Goal: Task Accomplishment & Management: Manage account settings

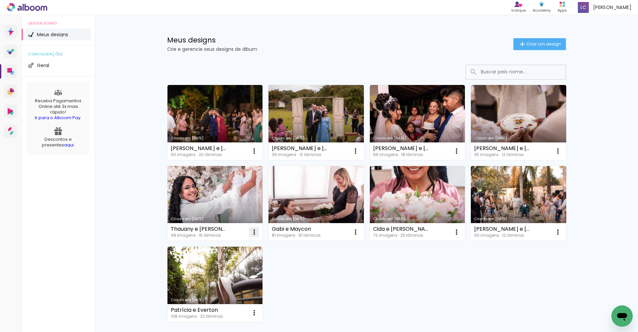
click at [252, 155] on iron-icon at bounding box center [254, 151] width 8 height 8
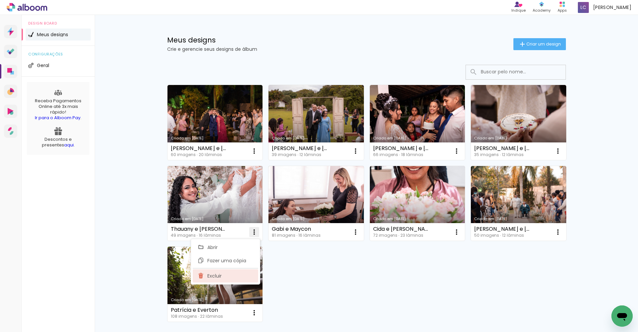
click at [224, 273] on paper-item "Excluir" at bounding box center [225, 276] width 65 height 13
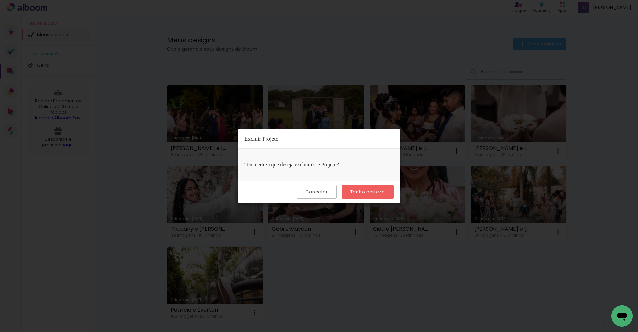
click at [0, 0] on slot "Tenho certeza" at bounding box center [0, 0] width 0 height 0
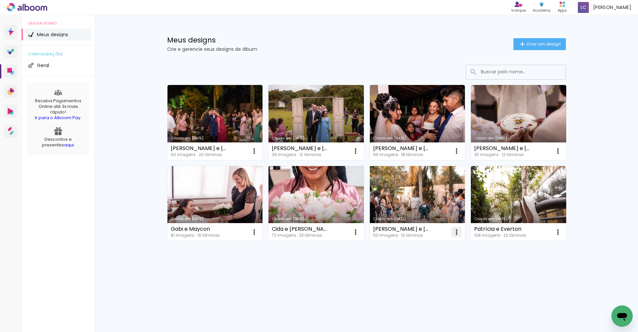
click at [258, 155] on iron-icon at bounding box center [254, 151] width 8 height 8
click at [315, 274] on span "Excluir" at bounding box center [419, 276] width 14 height 5
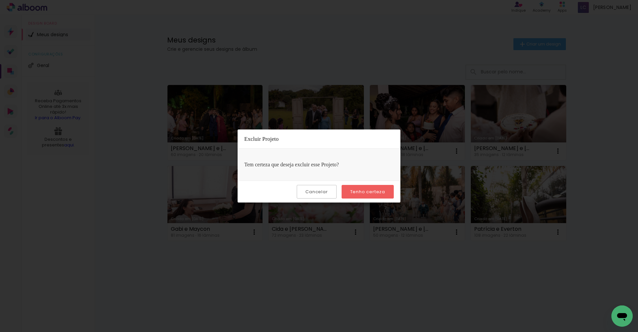
click at [315, 195] on paper-button "Tenho certeza" at bounding box center [368, 192] width 52 height 14
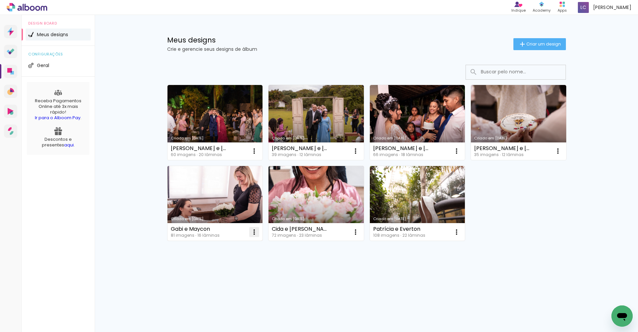
click at [254, 155] on iron-icon at bounding box center [254, 151] width 8 height 8
click at [214, 276] on span "Excluir" at bounding box center [217, 276] width 14 height 5
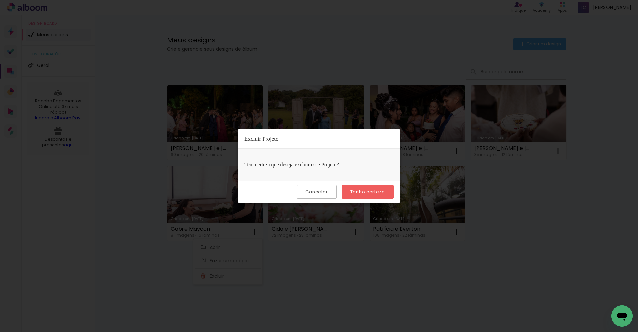
click at [315, 188] on paper-button "Tenho certeza" at bounding box center [368, 192] width 52 height 14
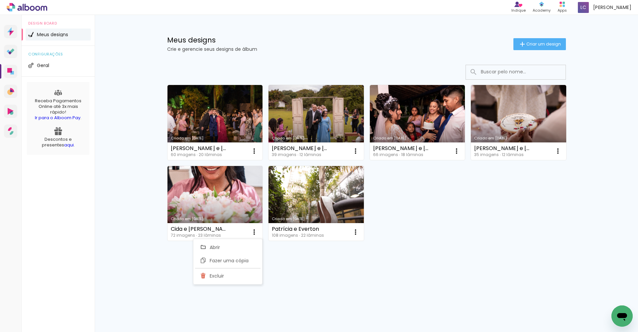
click at [315, 279] on div "Criado em 11/08/25 Giovanna e Willian 60 imagens ∙ 20 lâminas Abrir Fazer uma c…" at bounding box center [367, 180] width 432 height 245
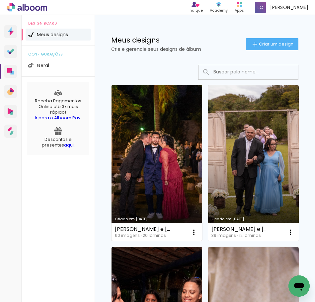
click at [172, 133] on link "Criado em [DATE]" at bounding box center [157, 163] width 91 height 156
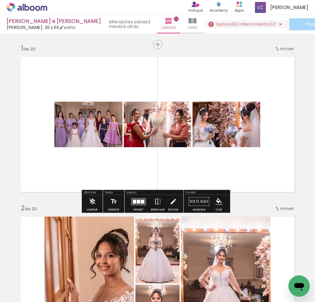
click at [238, 20] on paper-button "1 upload(s) interrompido(s)! 98,33%" at bounding box center [246, 24] width 83 height 8
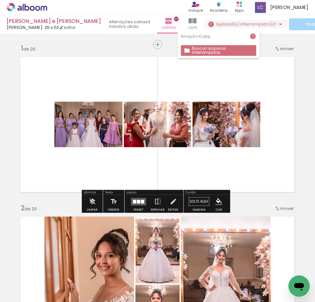
click at [243, 54] on paper-button "Buscar arquivos interrompidos" at bounding box center [218, 50] width 75 height 11
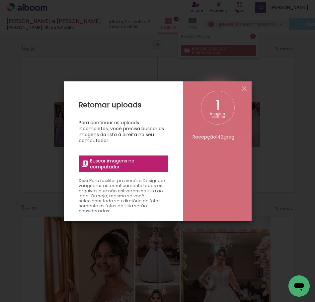
click at [131, 171] on label "Buscar imagens no computador" at bounding box center [124, 164] width 90 height 17
click at [0, 0] on input "file" at bounding box center [0, 0] width 0 height 0
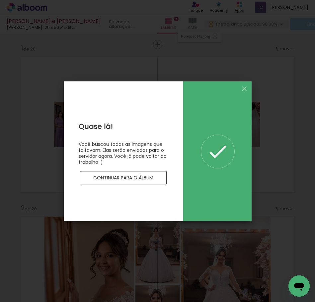
click at [0, 0] on slot "Continuar para o álbum" at bounding box center [0, 0] width 0 height 0
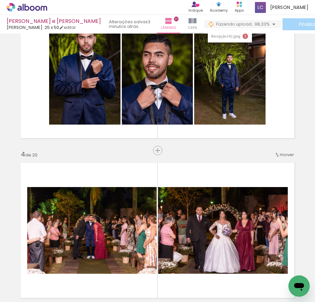
scroll to position [374, 0]
